Goal: Task Accomplishment & Management: Complete application form

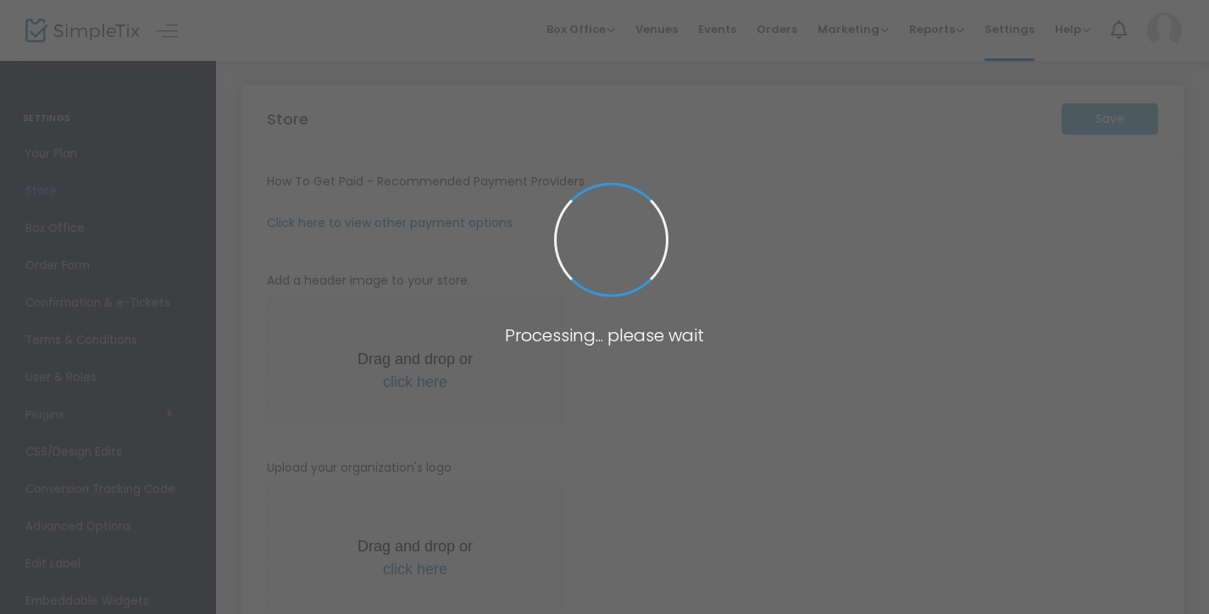
type input "[URL]"
type input "[EMAIL_ADDRESS][DOMAIN_NAME]"
radio input "true"
type input "[PERSON_NAME]"
type input "9158868703"
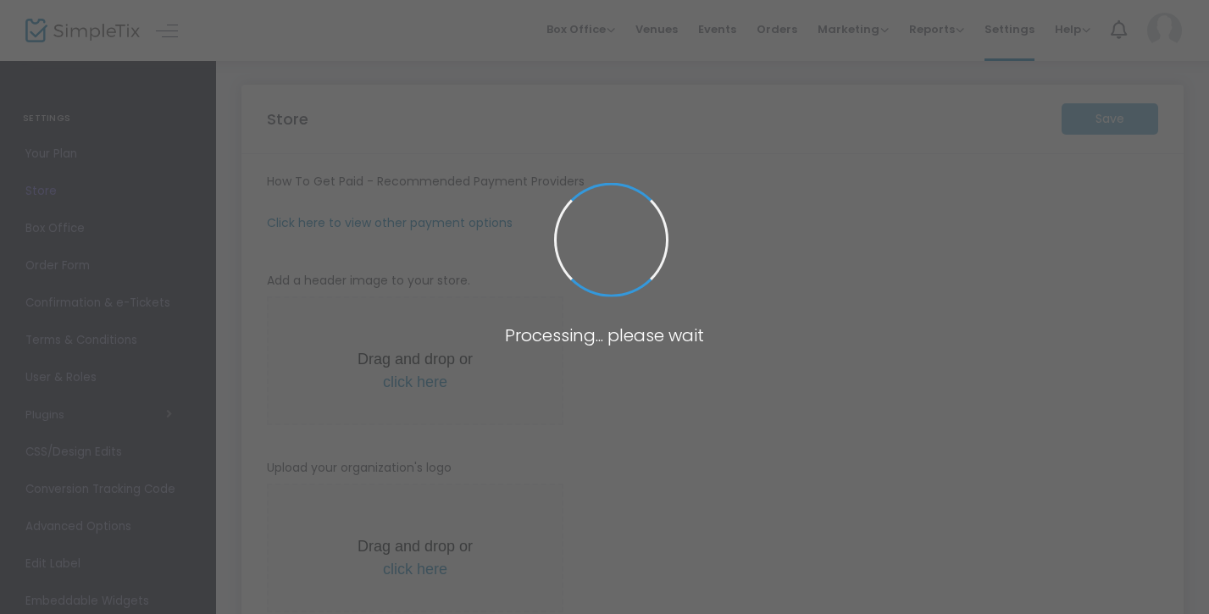
type input "[PERSON_NAME][EMAIL_ADDRESS][DOMAIN_NAME]"
type input "www.facebook/msmahj"
type input "msmahj662"
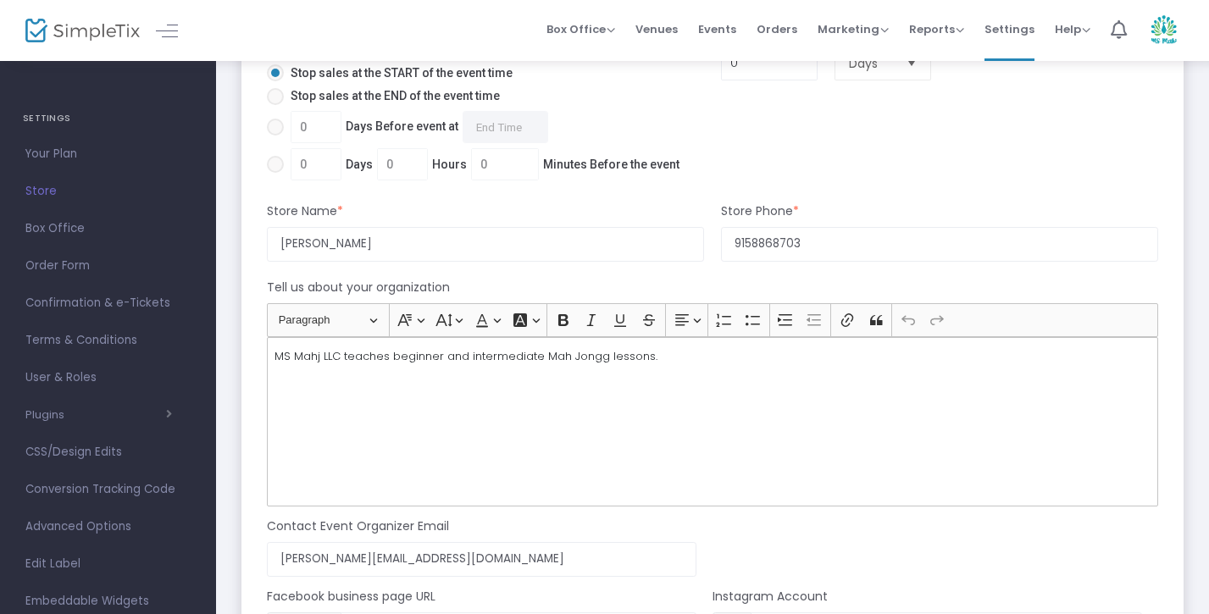
scroll to position [1451, 0]
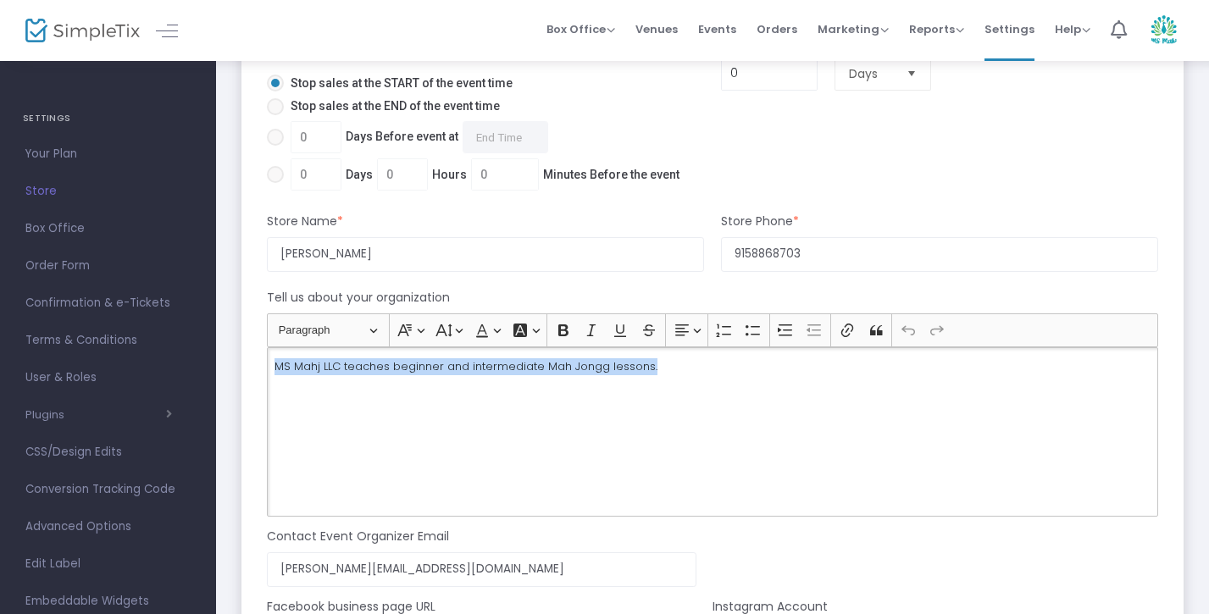
drag, startPoint x: 661, startPoint y: 369, endPoint x: 275, endPoint y: 371, distance: 385.6
click at [275, 371] on p "MS Mahj LLC teaches beginner and intermediate Mah Jongg lessons." at bounding box center [713, 366] width 876 height 17
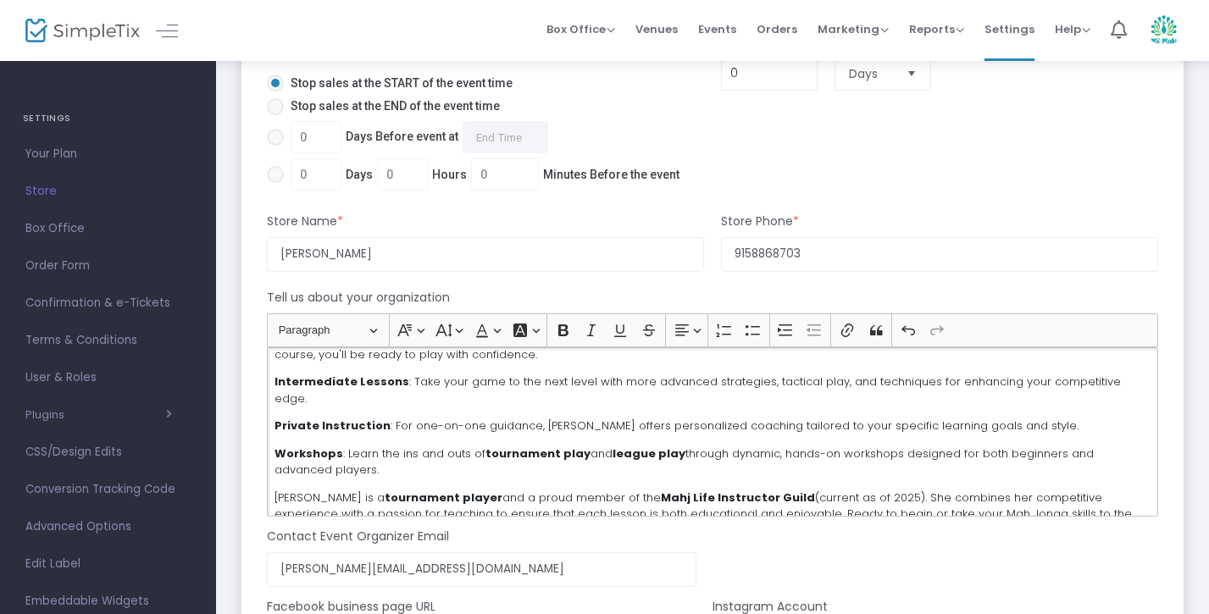
scroll to position [154, 0]
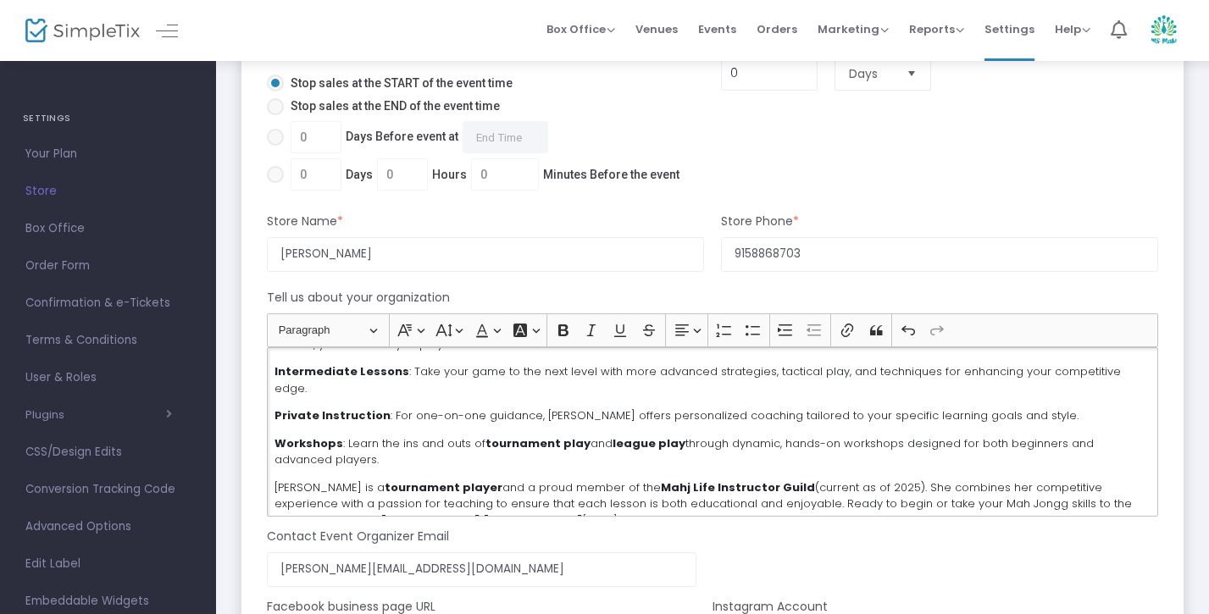
click at [1158, 298] on div "Tell us about your organization" at bounding box center [712, 301] width 908 height 25
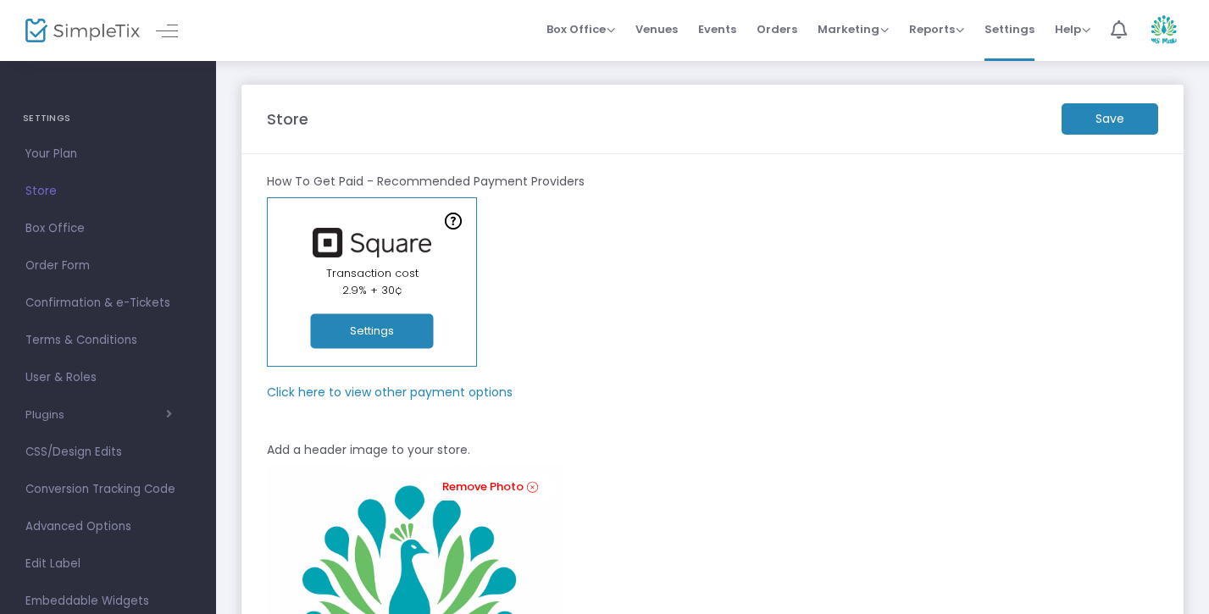
scroll to position [0, 0]
click at [1146, 128] on m-button "Save" at bounding box center [1110, 118] width 97 height 31
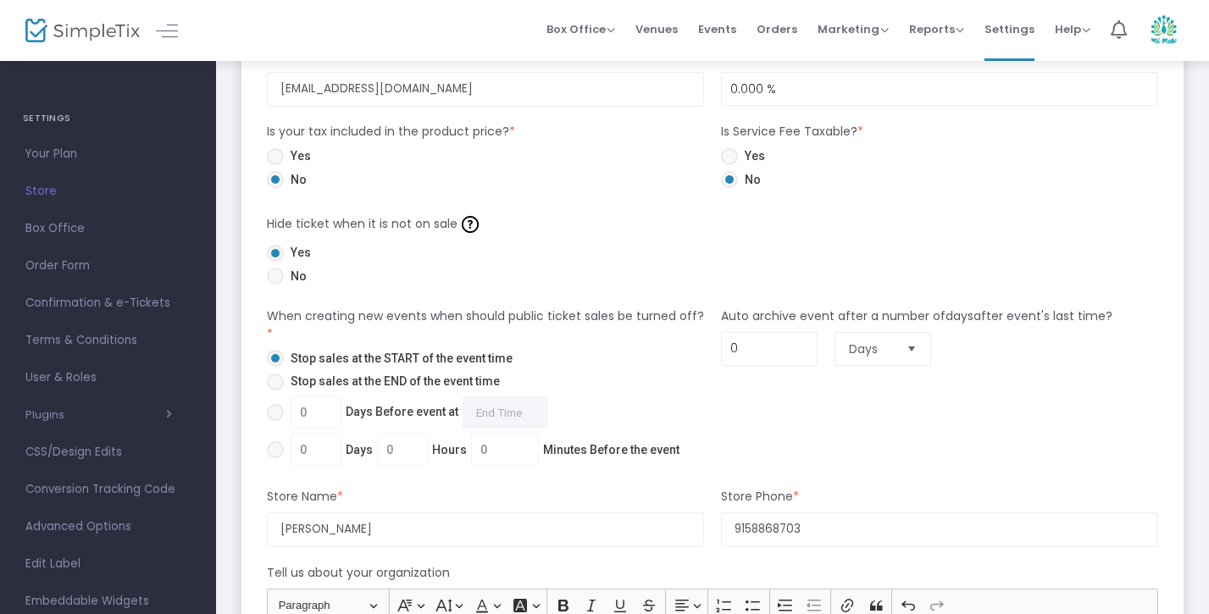
scroll to position [1161, 0]
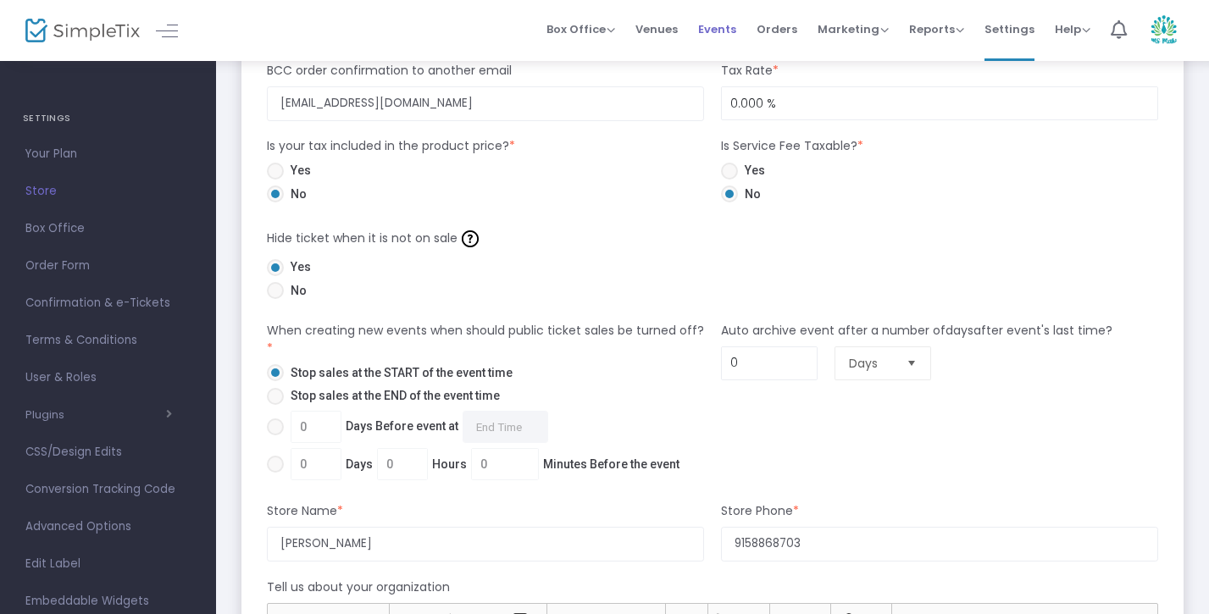
click at [727, 31] on span "Events" at bounding box center [717, 29] width 38 height 43
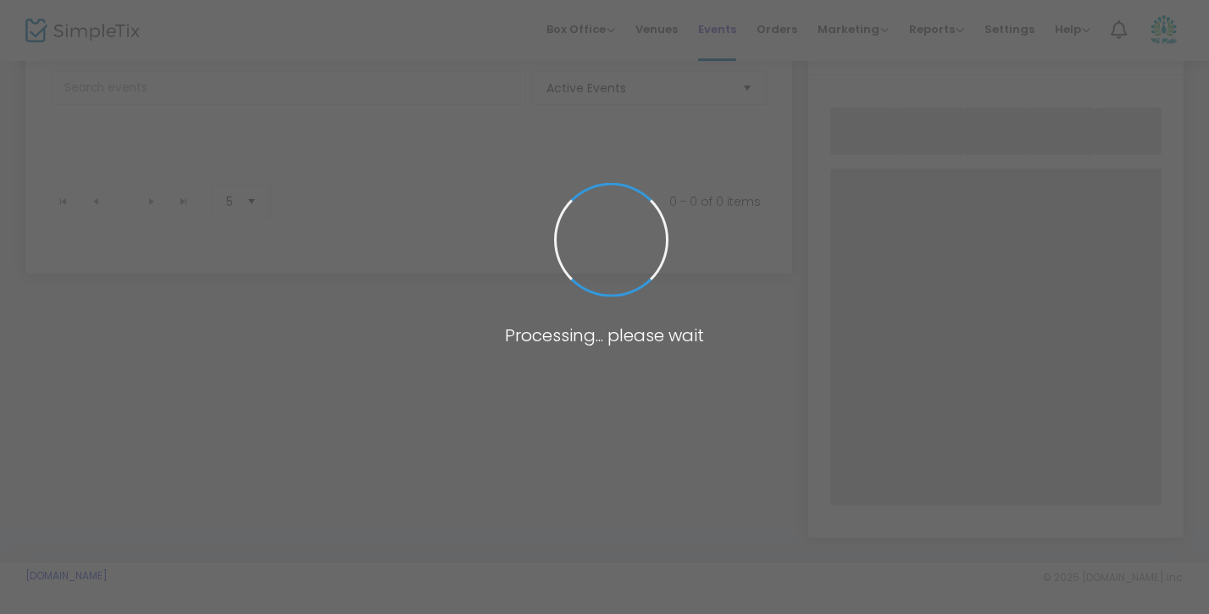
scroll to position [97, 0]
